Goal: Information Seeking & Learning: Find specific page/section

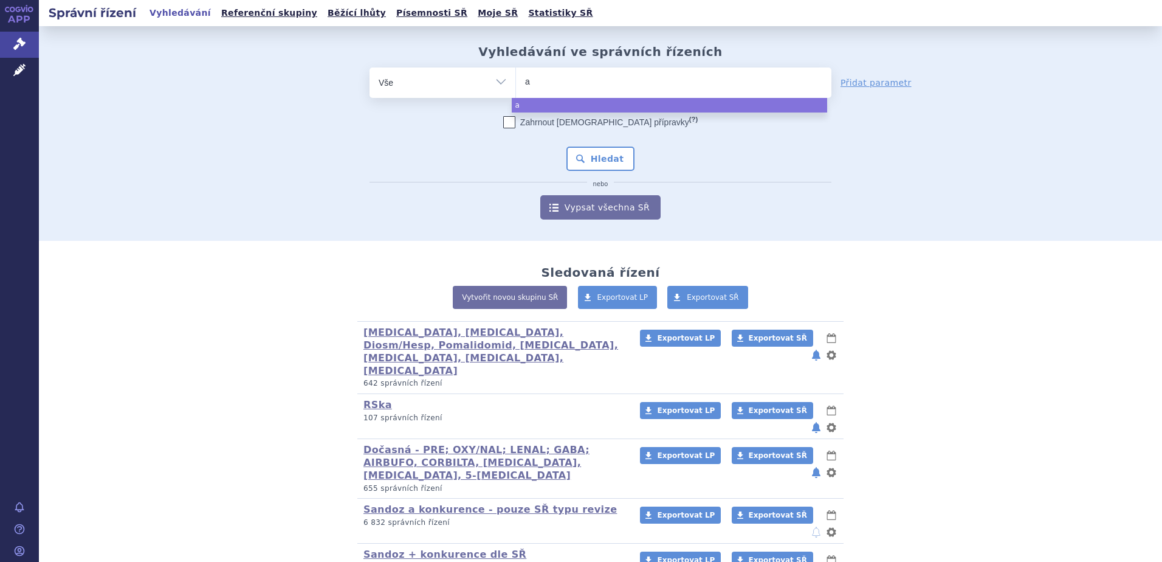
type input "ac"
type input "acc"
type input "acco"
type input "accor"
type input "accord"
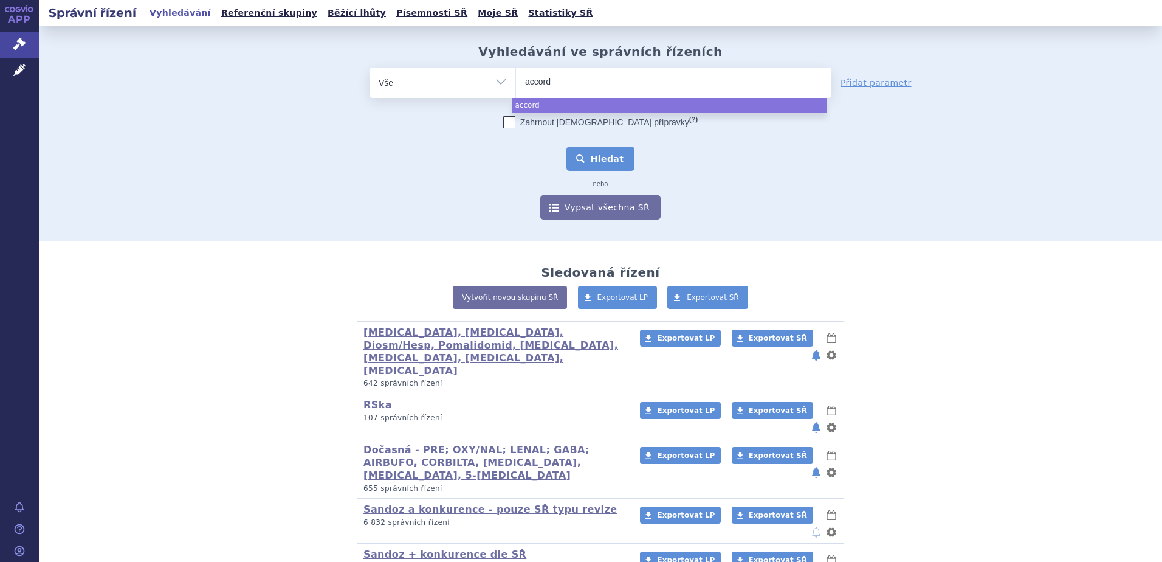
select select "accord"
click at [592, 163] on button "Hledat" at bounding box center [600, 158] width 69 height 24
